Goal: Task Accomplishment & Management: Use online tool/utility

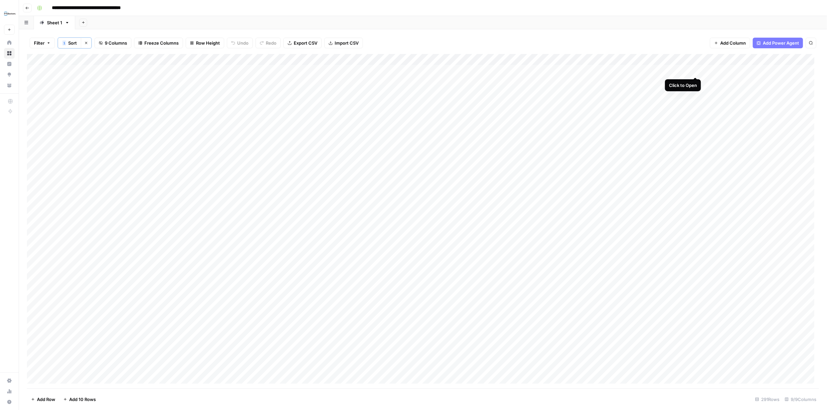
click at [696, 70] on div "Add Column" at bounding box center [423, 221] width 792 height 334
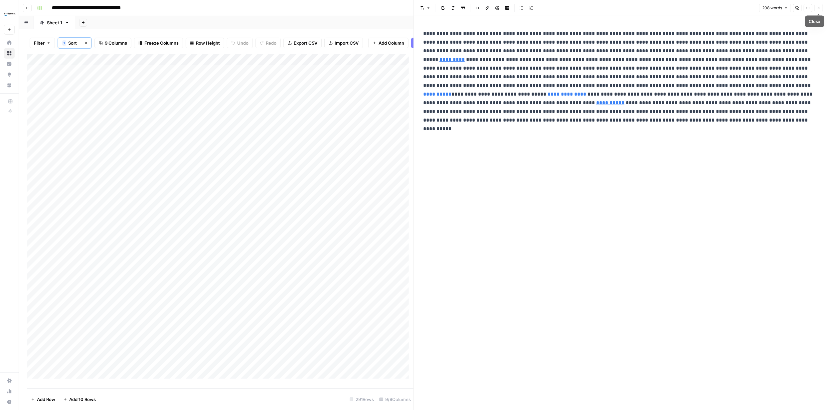
click at [820, 8] on icon "button" at bounding box center [819, 8] width 4 height 4
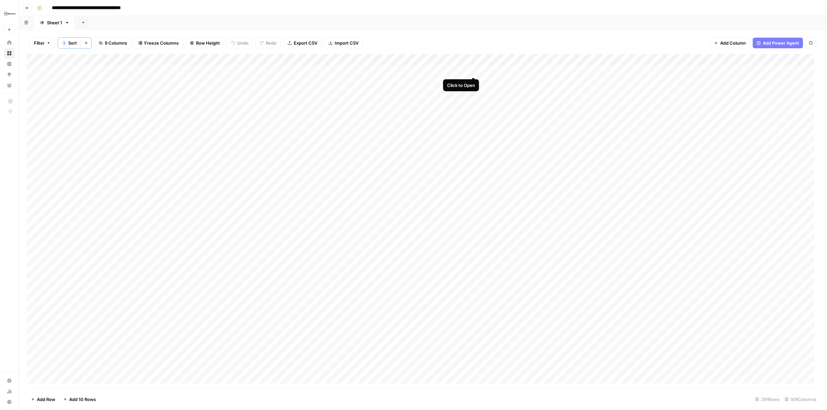
click at [473, 70] on div "Add Column" at bounding box center [423, 221] width 792 height 334
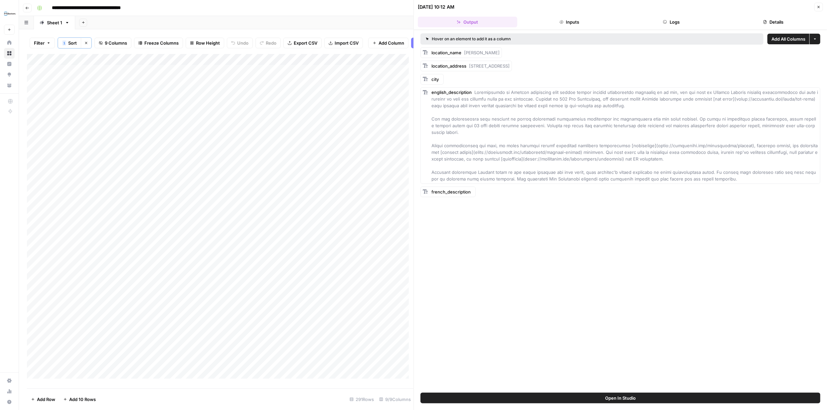
click at [452, 194] on span "french_description" at bounding box center [451, 191] width 39 height 5
click at [486, 204] on span "Add as Column" at bounding box center [493, 204] width 25 height 5
click at [821, 8] on button "Close" at bounding box center [819, 7] width 9 height 9
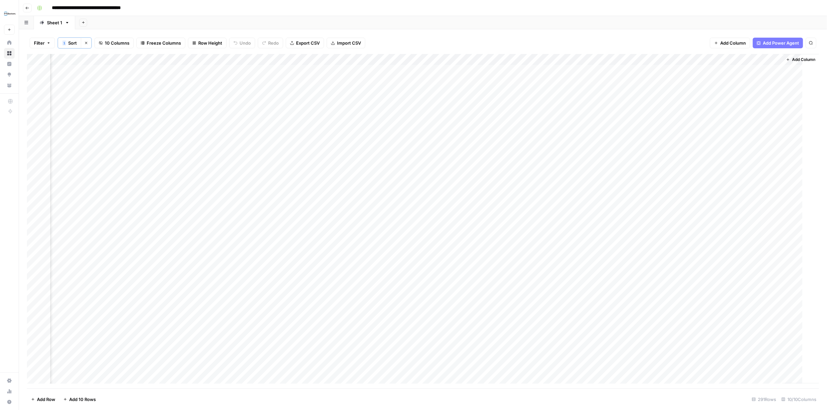
scroll to position [0, 96]
click at [658, 126] on div "Add Column" at bounding box center [423, 221] width 792 height 334
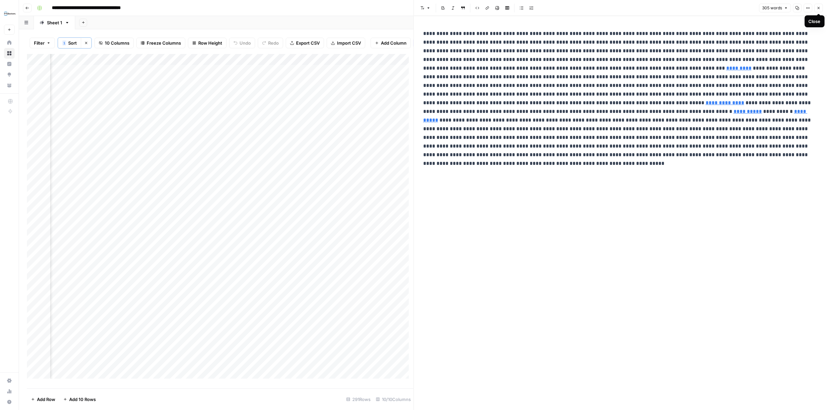
click at [819, 7] on icon "button" at bounding box center [819, 8] width 4 height 4
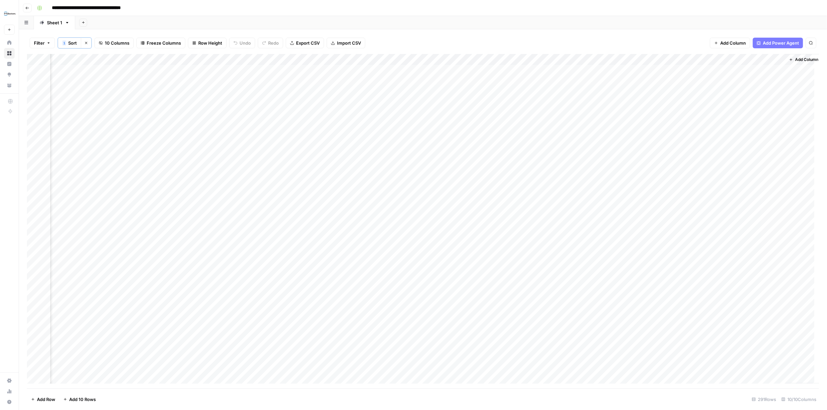
click at [446, 59] on div "Add Column" at bounding box center [423, 221] width 792 height 334
click at [435, 125] on span "Remove Column" at bounding box center [434, 124] width 58 height 7
click at [397, 67] on span "Delete" at bounding box center [390, 69] width 14 height 7
click at [429, 70] on div "Add Column" at bounding box center [423, 221] width 792 height 334
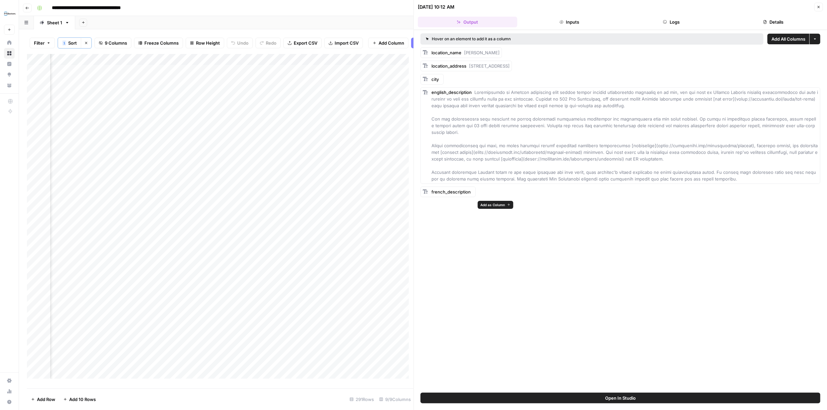
click at [489, 205] on span "Add as Column" at bounding box center [493, 204] width 25 height 5
click at [820, 5] on icon "button" at bounding box center [819, 7] width 4 height 4
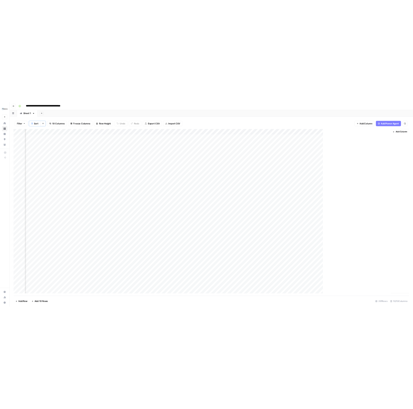
scroll to position [0, 96]
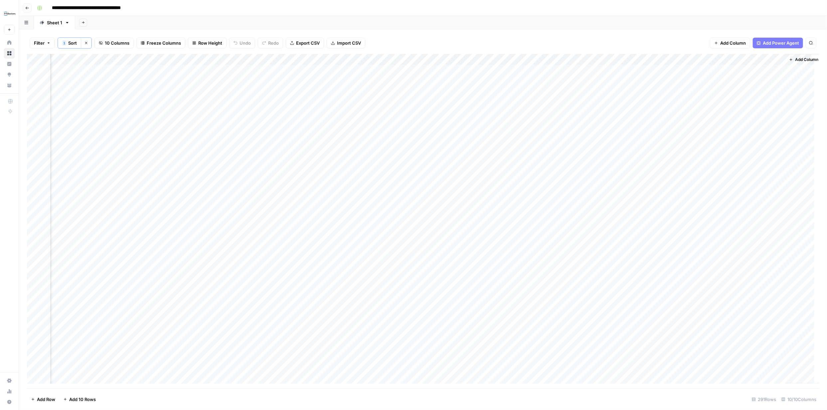
click at [425, 70] on div "Add Column" at bounding box center [423, 221] width 792 height 334
drag, startPoint x: 423, startPoint y: 58, endPoint x: 577, endPoint y: 65, distance: 154.6
click at [577, 65] on div "Add Column" at bounding box center [423, 221] width 792 height 334
click at [657, 40] on div "Filter 1 Sort Clear sorts 10 Columns Freeze Columns Row Height Undo Redo Export…" at bounding box center [423, 43] width 792 height 22
click at [385, 71] on div "Add Column" at bounding box center [423, 221] width 792 height 334
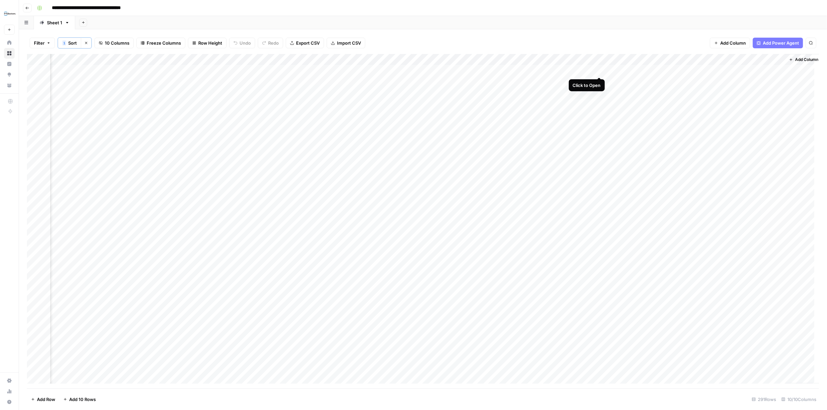
click at [598, 71] on div "Add Column" at bounding box center [423, 221] width 792 height 334
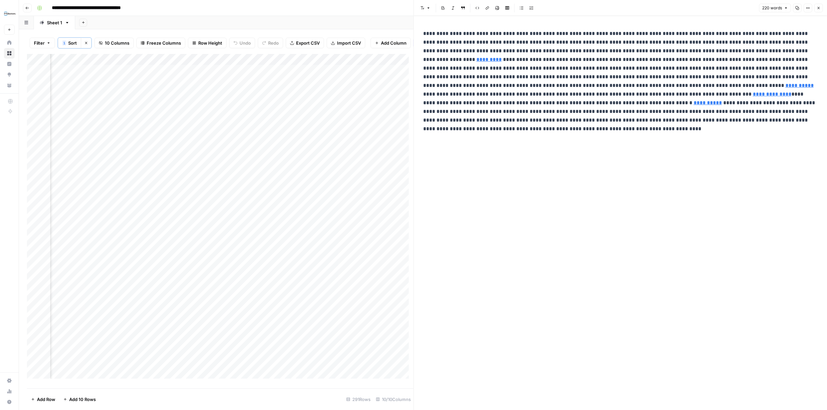
click at [819, 8] on icon "button" at bounding box center [819, 8] width 2 height 2
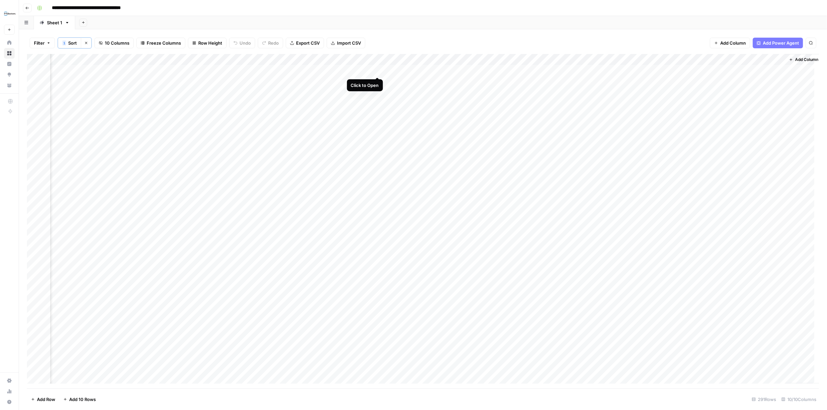
click at [378, 70] on div "Add Column" at bounding box center [423, 221] width 792 height 334
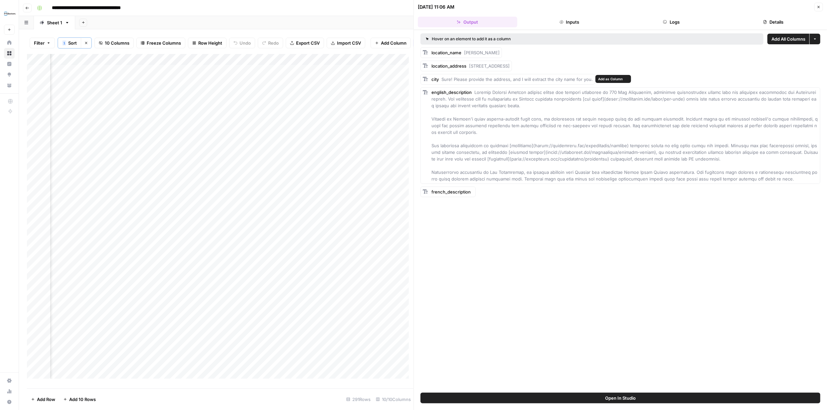
click at [587, 81] on span "Sure! Please provide the address, and I will extract the city name for you." at bounding box center [517, 79] width 151 height 5
click at [819, 4] on button "Close" at bounding box center [819, 7] width 9 height 9
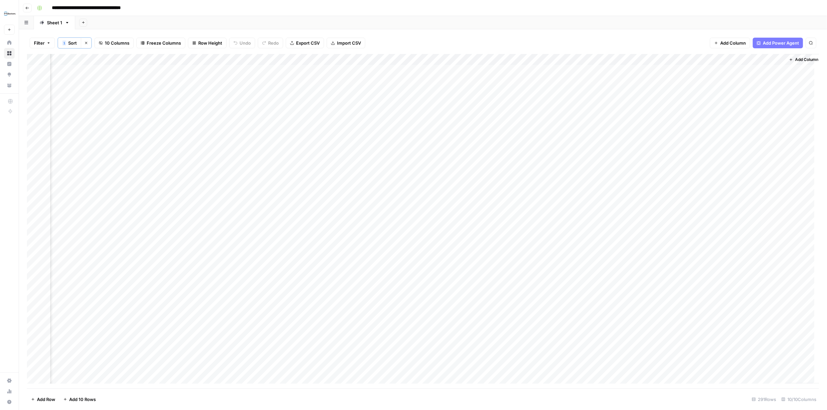
click at [182, 71] on div "Add Column" at bounding box center [423, 221] width 792 height 334
click at [183, 71] on div "Add Column" at bounding box center [423, 221] width 792 height 334
click at [183, 71] on textarea "**********" at bounding box center [230, 74] width 133 height 16
type textarea "*******"
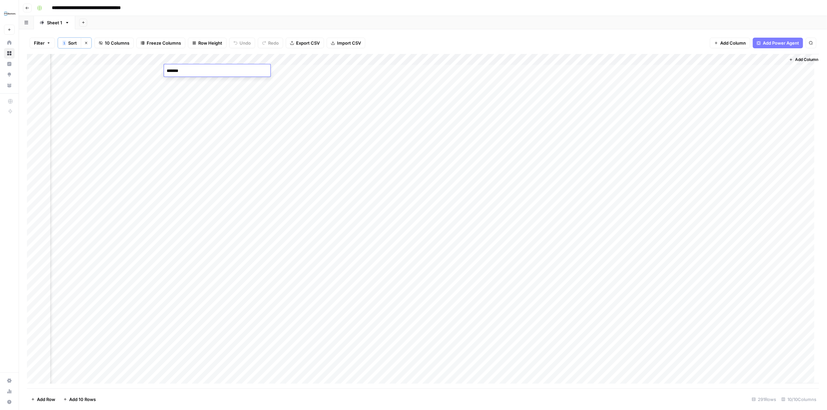
click at [302, 5] on div "**********" at bounding box center [427, 8] width 787 height 11
click at [158, 70] on div "Add Column" at bounding box center [423, 221] width 792 height 334
click at [189, 72] on div "Add Column" at bounding box center [423, 221] width 792 height 334
click at [184, 69] on textarea "**********" at bounding box center [230, 74] width 133 height 16
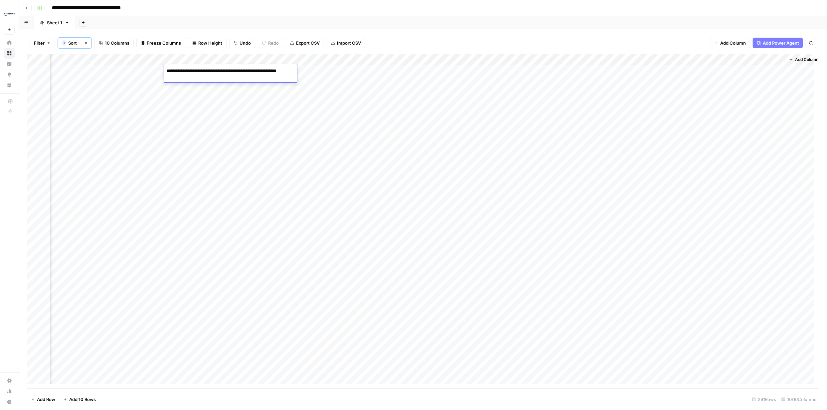
click at [185, 69] on textarea "**********" at bounding box center [230, 74] width 133 height 16
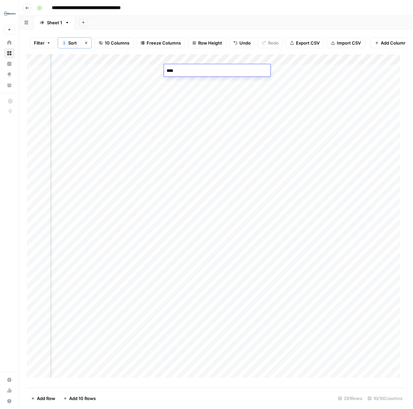
click at [189, 71] on textarea "****" at bounding box center [217, 70] width 107 height 9
type textarea "*******"
click at [260, 9] on div "**********" at bounding box center [220, 8] width 372 height 11
click at [385, 75] on div "Add Column" at bounding box center [216, 218] width 378 height 329
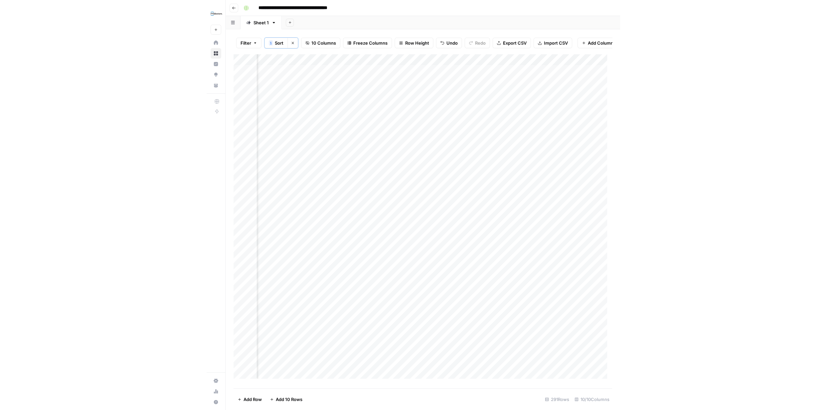
scroll to position [0, 311]
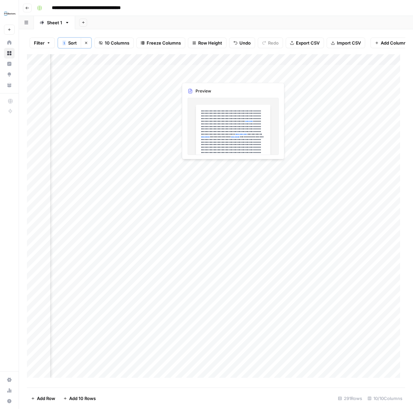
click at [191, 76] on div "Add Column" at bounding box center [216, 218] width 378 height 329
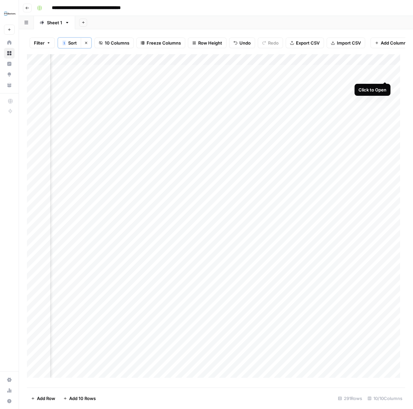
click at [384, 74] on div "Add Column" at bounding box center [216, 218] width 378 height 329
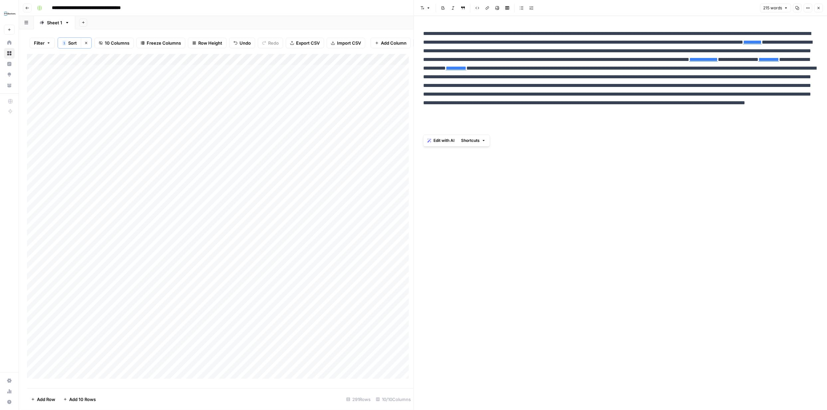
drag, startPoint x: 511, startPoint y: 130, endPoint x: 420, endPoint y: 34, distance: 131.8
click at [420, 34] on div "**********" at bounding box center [620, 81] width 403 height 109
click at [818, 7] on icon "button" at bounding box center [819, 8] width 4 height 4
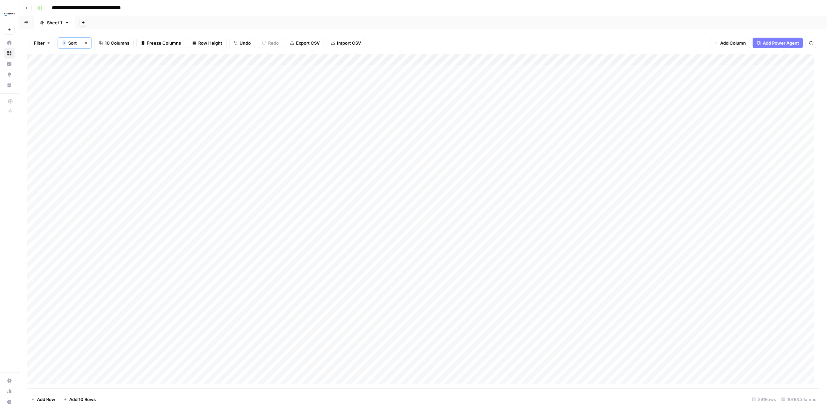
click at [697, 59] on div "Add Column" at bounding box center [423, 221] width 792 height 334
click at [632, 43] on div "Filter 1 Sort Clear sorts 10 Columns Freeze Columns Row Height Undo Redo Export…" at bounding box center [423, 43] width 792 height 22
click at [474, 70] on div "Add Column" at bounding box center [423, 221] width 792 height 334
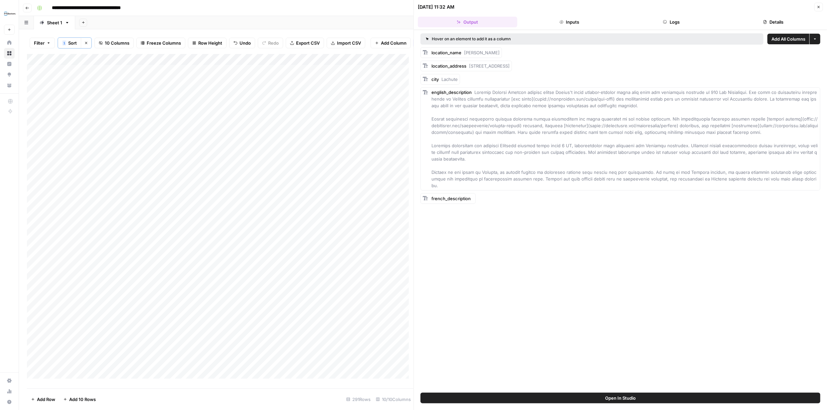
click at [781, 22] on button "Details" at bounding box center [774, 22] width 100 height 11
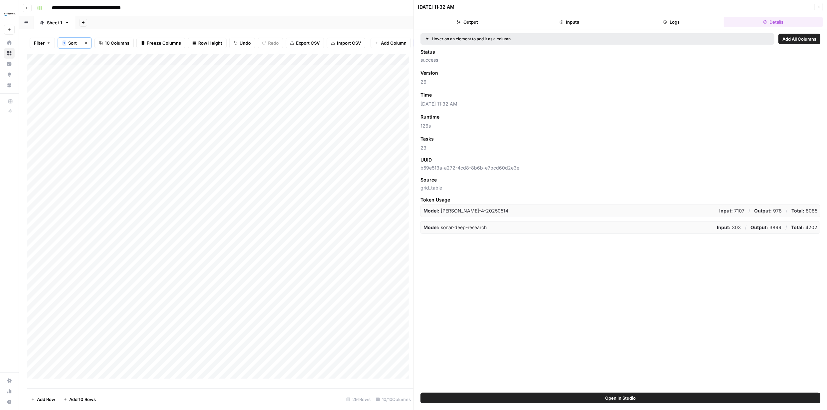
click at [678, 21] on button "Logs" at bounding box center [672, 22] width 100 height 11
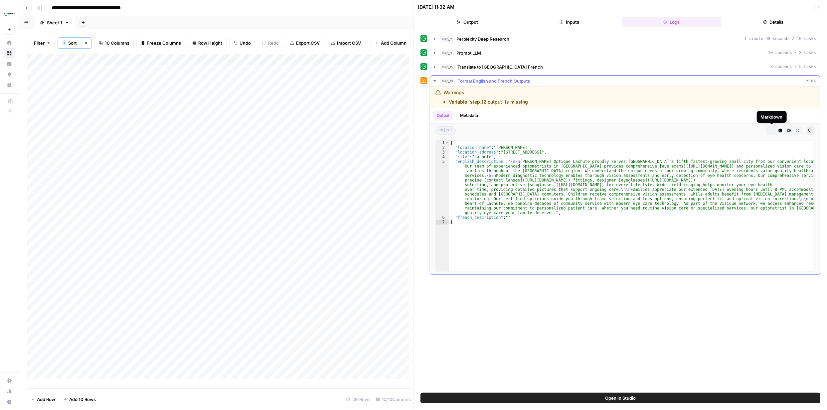
click at [772, 132] on icon "button" at bounding box center [772, 130] width 4 height 4
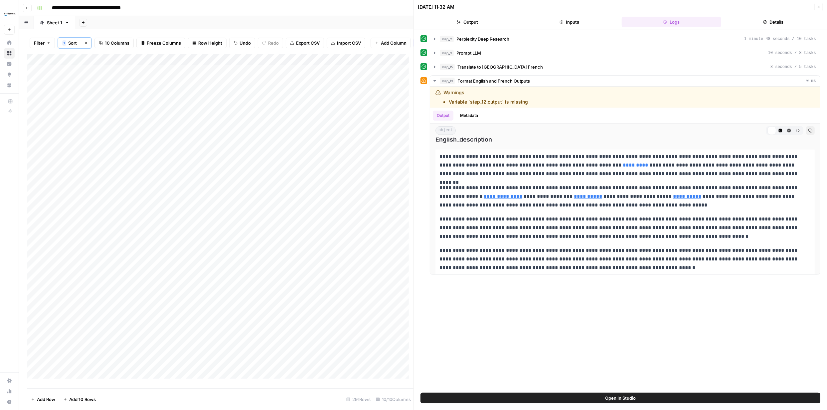
scroll to position [149, 0]
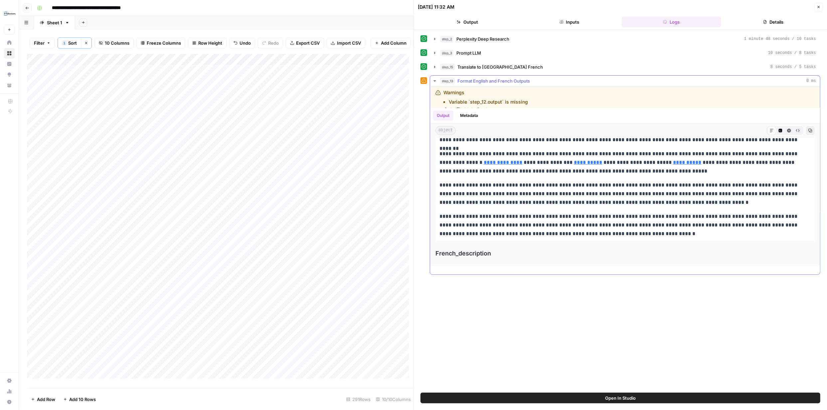
drag, startPoint x: 440, startPoint y: 179, endPoint x: 628, endPoint y: 241, distance: 197.9
click at [639, 248] on div "**********" at bounding box center [625, 127] width 379 height 272
copy div "**********"
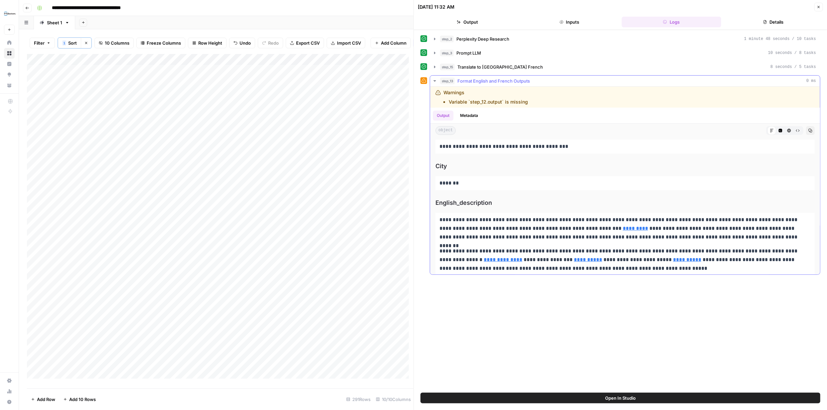
scroll to position [33, 0]
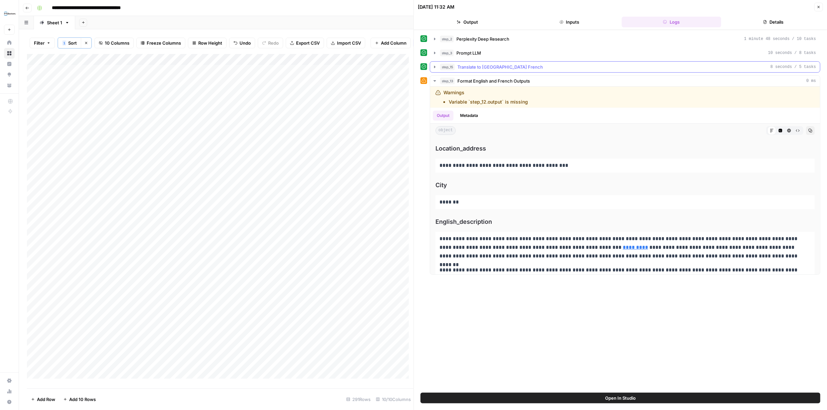
click at [434, 66] on icon "button" at bounding box center [434, 66] width 5 height 5
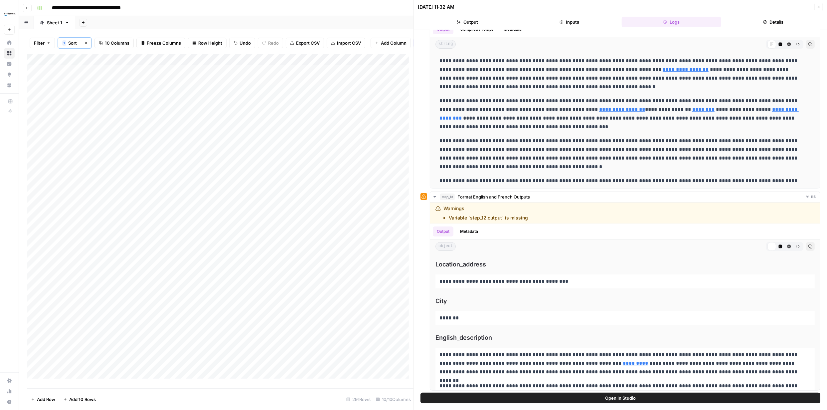
scroll to position [52, 0]
drag, startPoint x: 815, startPoint y: 250, endPoint x: 816, endPoint y: 254, distance: 4.3
click at [816, 254] on div "**********" at bounding box center [620, 211] width 413 height 362
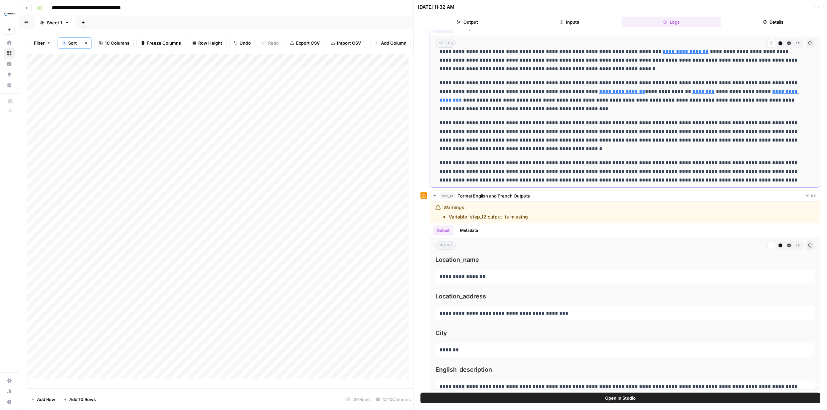
scroll to position [28, 0]
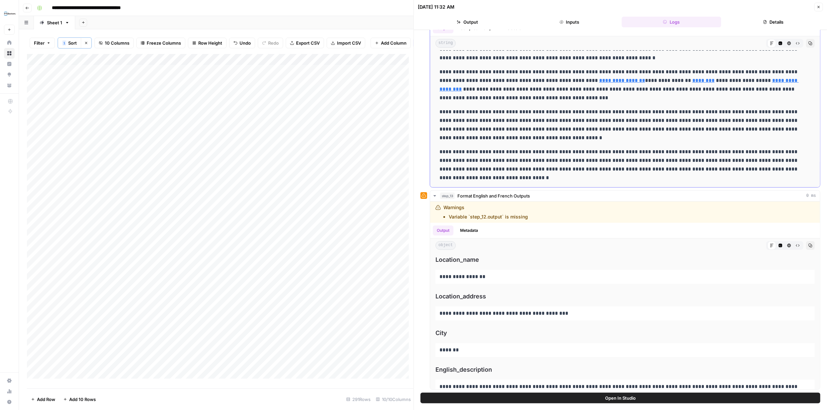
drag, startPoint x: 441, startPoint y: 60, endPoint x: 688, endPoint y: 174, distance: 272.2
click at [688, 174] on div "**********" at bounding box center [625, 105] width 379 height 160
copy div "**********"
click at [820, 6] on icon "button" at bounding box center [819, 7] width 4 height 4
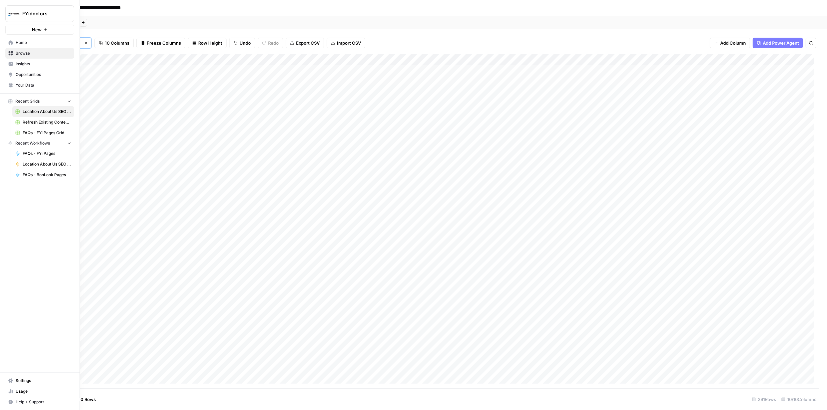
click at [10, 55] on icon at bounding box center [11, 53] width 4 height 4
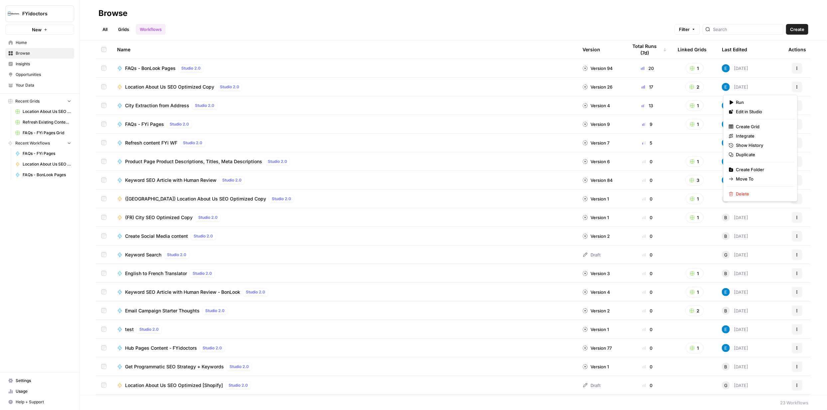
click at [795, 85] on icon "button" at bounding box center [797, 87] width 4 height 4
click at [749, 137] on span "Integrate" at bounding box center [763, 135] width 53 height 7
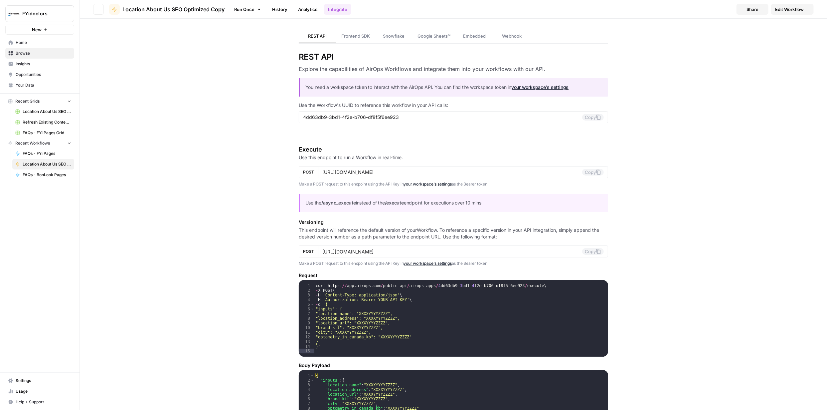
type input "[URL][DOMAIN_NAME]"
click at [788, 11] on span "Edit Workflow" at bounding box center [790, 9] width 29 height 7
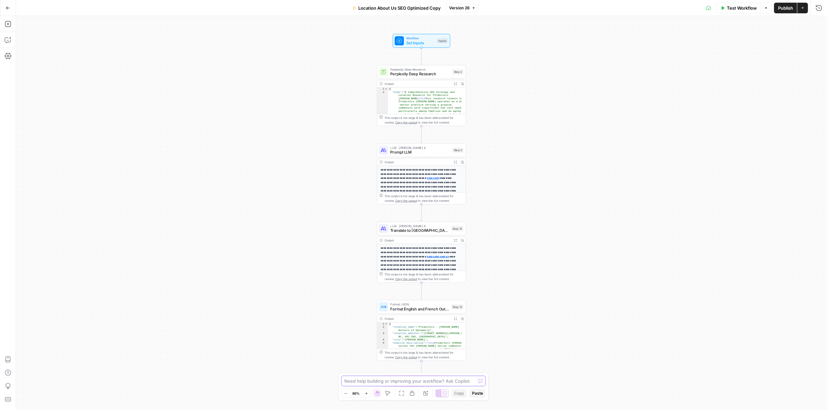
click at [408, 381] on textarea at bounding box center [409, 380] width 131 height 7
paste textarea "Loremip Dolorsi Ametcon adipisc elitseddo ei temporinc utlab et doloremagn al e…"
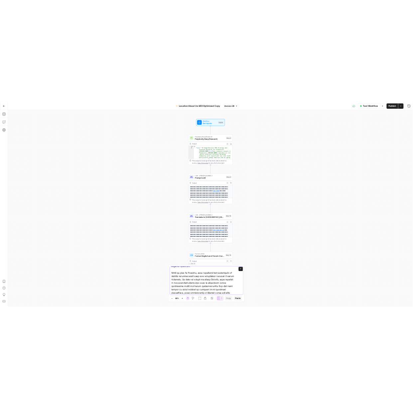
scroll to position [219, 0]
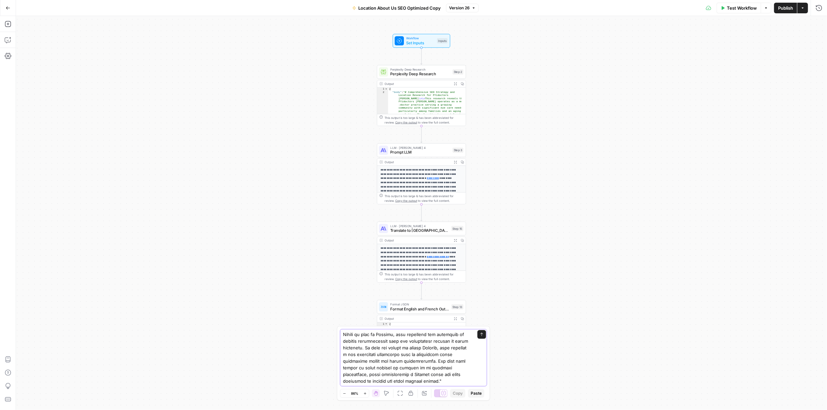
click at [379, 379] on textarea at bounding box center [407, 254] width 128 height 260
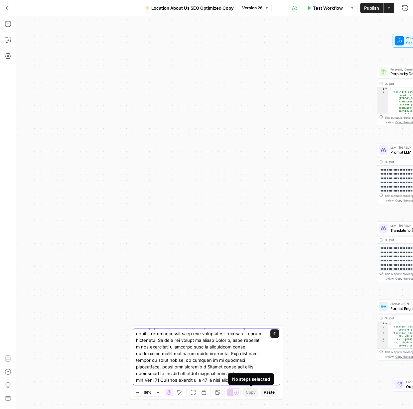
paste textarea "[PERSON_NAME] Optique Lachute proudly serves [GEOGRAPHIC_DATA]'s fifth fastest-…"
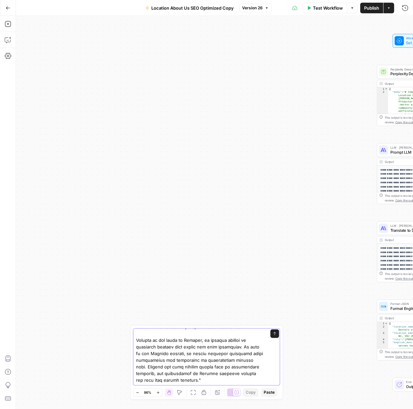
click at [207, 379] on textarea at bounding box center [200, 143] width 128 height 479
type textarea "lor I dolo sita 08 co adi elits Doeius tempor in utla etdolo "Magnaal Enimadm V…"
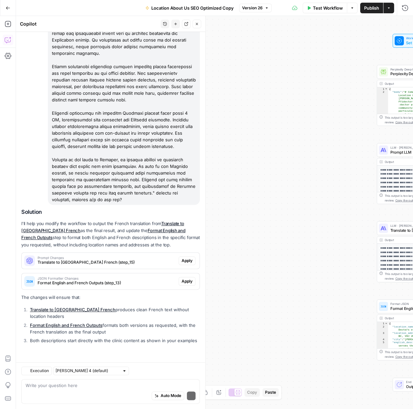
scroll to position [315, 0]
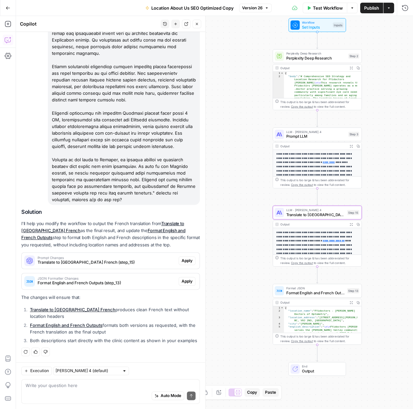
click at [189, 261] on button "Apply" at bounding box center [187, 261] width 17 height 9
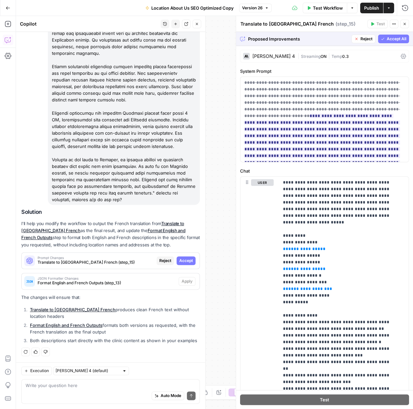
click at [186, 260] on span "Accept" at bounding box center [186, 261] width 14 height 6
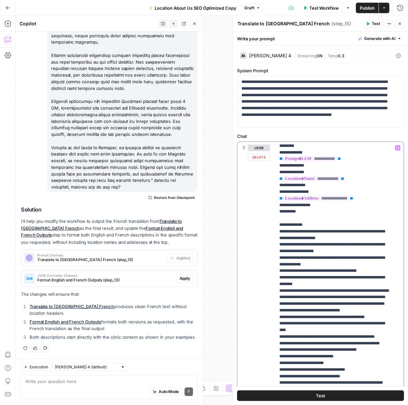
scroll to position [54, 0]
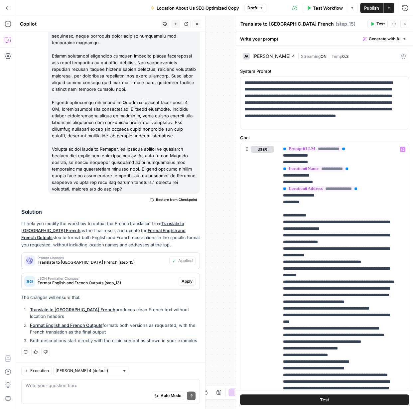
click at [328, 398] on button "Test" at bounding box center [324, 400] width 169 height 11
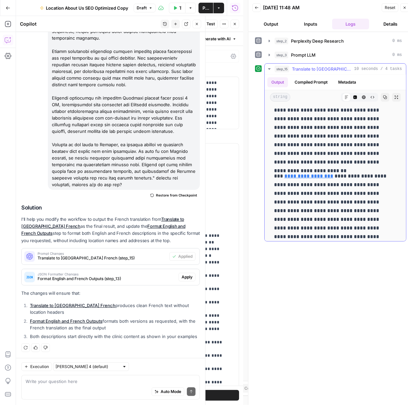
scroll to position [227, 0]
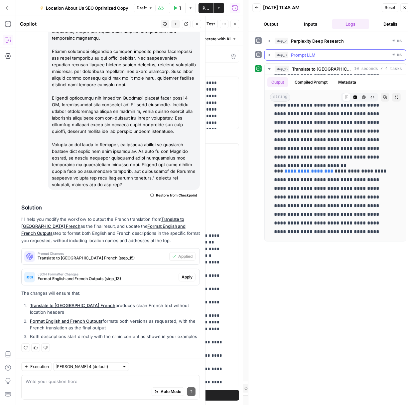
click at [268, 53] on icon "button" at bounding box center [269, 54] width 5 height 5
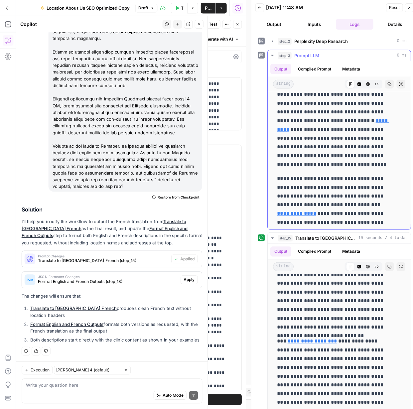
scroll to position [5, 0]
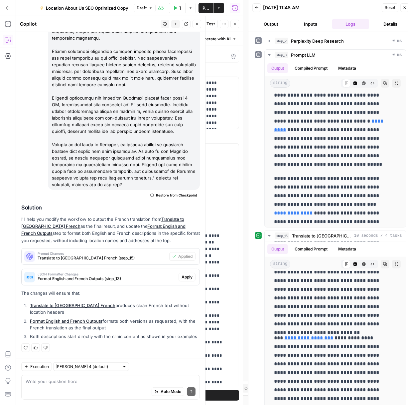
click at [206, 6] on span "Publish" at bounding box center [206, 8] width 7 height 7
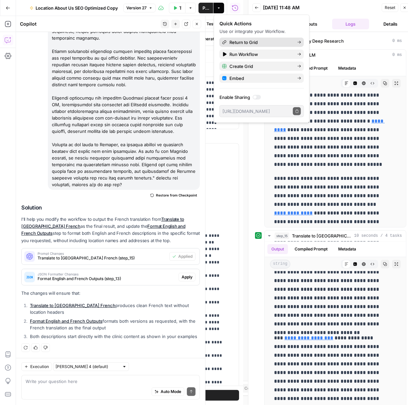
click at [284, 41] on span "Return to Grid" at bounding box center [261, 42] width 63 height 7
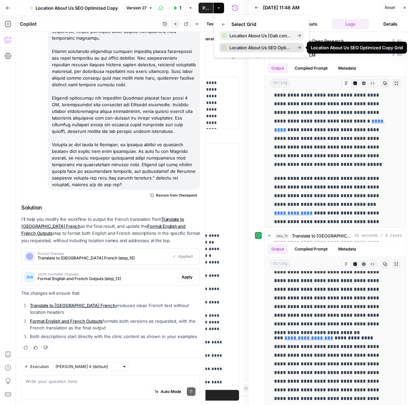
click at [299, 46] on icon at bounding box center [300, 48] width 4 height 4
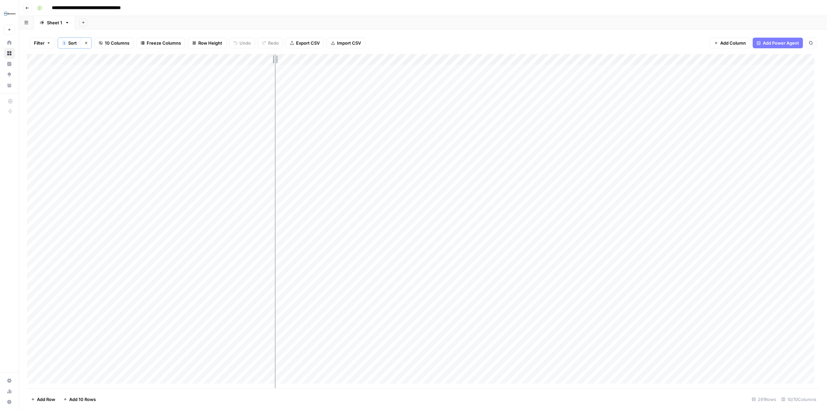
drag, startPoint x: 260, startPoint y: 57, endPoint x: 298, endPoint y: 58, distance: 37.6
click at [297, 58] on div "Add Column" at bounding box center [423, 221] width 792 height 334
click at [43, 70] on div "Add Column" at bounding box center [423, 221] width 792 height 334
click at [317, 70] on div "Add Column" at bounding box center [423, 221] width 792 height 334
click at [317, 69] on div "Add Column" at bounding box center [423, 221] width 792 height 334
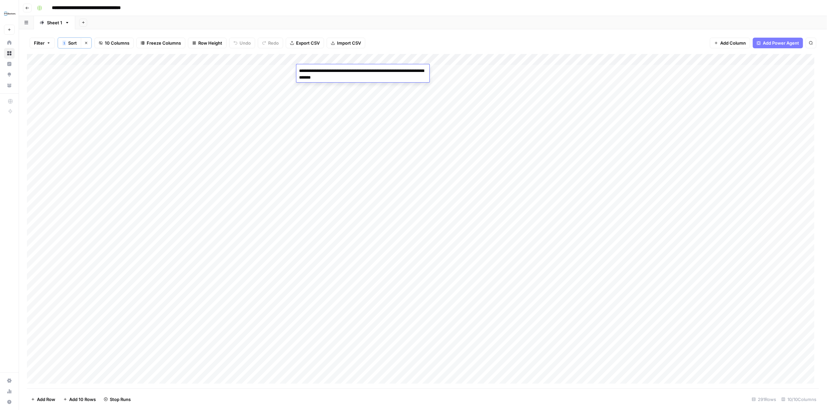
drag, startPoint x: 343, startPoint y: 78, endPoint x: 297, endPoint y: 70, distance: 46.9
click at [297, 70] on textarea "**********" at bounding box center [363, 74] width 133 height 16
type textarea "*******"
click at [429, 32] on div "Filter 1 Sort Clear sorts 10 Columns Freeze Columns Row Height Undo Redo Export…" at bounding box center [423, 43] width 792 height 22
click at [281, 70] on div "Add Column" at bounding box center [423, 221] width 792 height 334
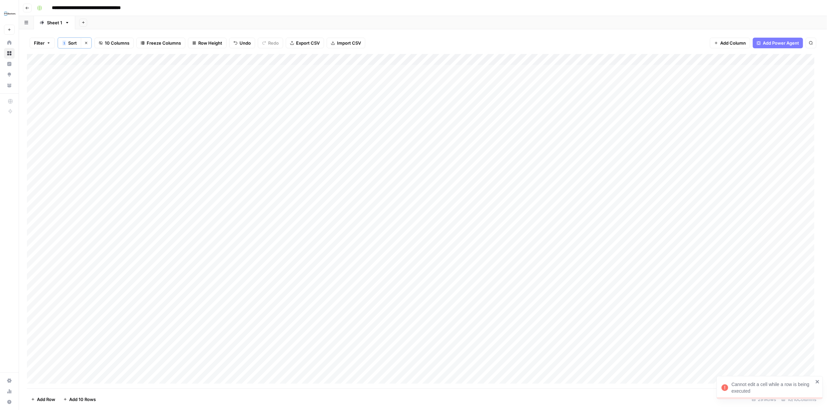
click at [281, 70] on div "Add Column" at bounding box center [423, 221] width 792 height 334
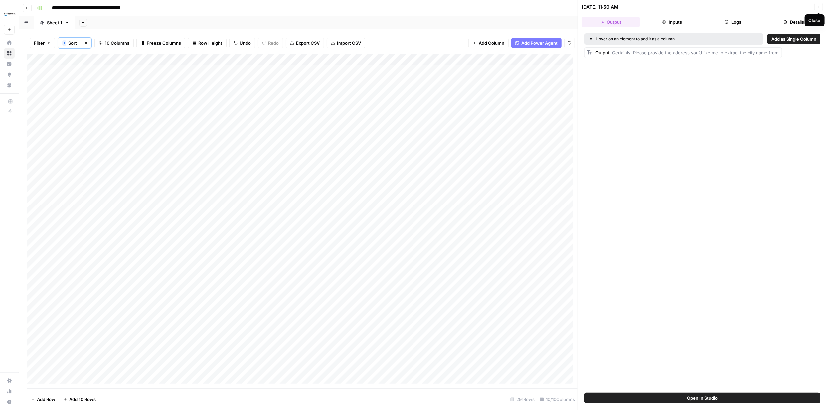
click at [821, 8] on icon "button" at bounding box center [819, 7] width 4 height 4
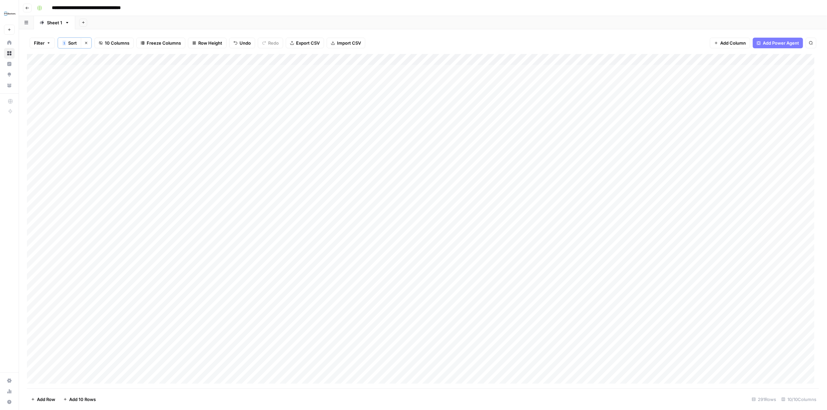
click at [329, 69] on div "Add Column" at bounding box center [423, 221] width 792 height 334
click at [329, 71] on div "Add Column" at bounding box center [423, 221] width 792 height 334
drag, startPoint x: 344, startPoint y: 76, endPoint x: 295, endPoint y: 73, distance: 49.4
click at [295, 73] on body "**********" at bounding box center [413, 205] width 827 height 410
type textarea "*******"
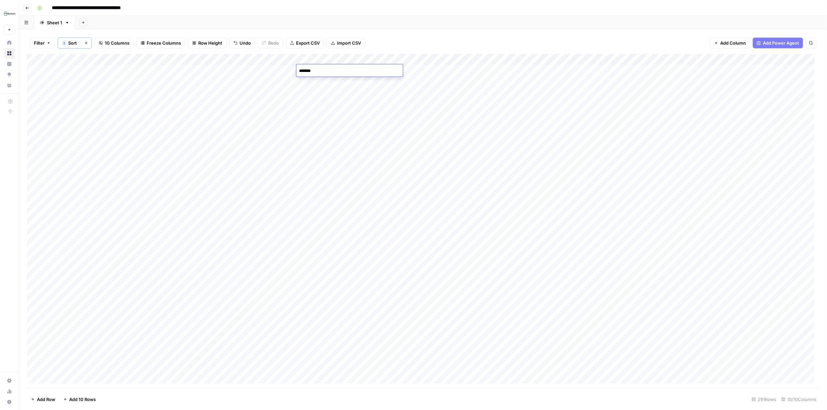
click at [421, 38] on div "Filter 1 Sort Clear sorts 10 Columns Freeze Columns Row Height Undo Redo Export…" at bounding box center [423, 43] width 792 height 22
